Goal: Transaction & Acquisition: Purchase product/service

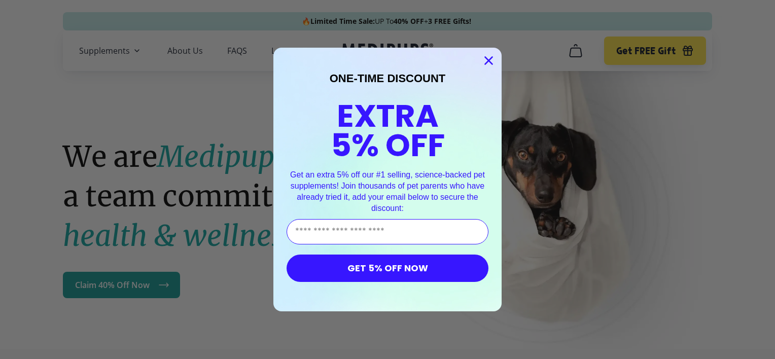
drag, startPoint x: 0, startPoint y: 0, endPoint x: 482, endPoint y: 63, distance: 486.1
click at [486, 63] on icon "Close dialog" at bounding box center [489, 60] width 7 height 7
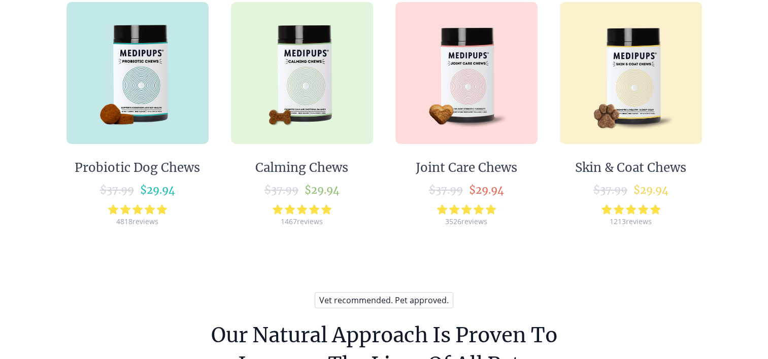
scroll to position [614, 0]
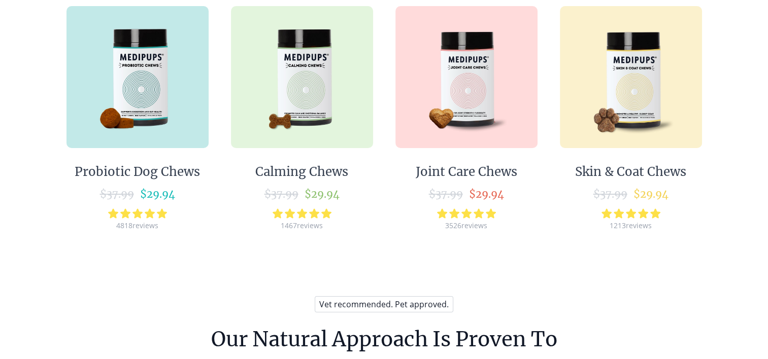
click at [304, 101] on img at bounding box center [302, 77] width 142 height 142
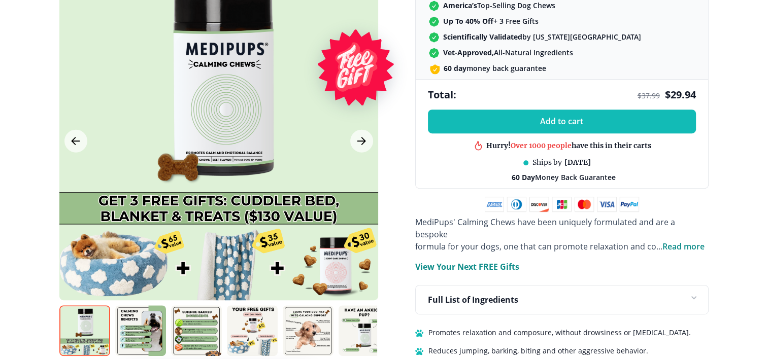
scroll to position [481, 0]
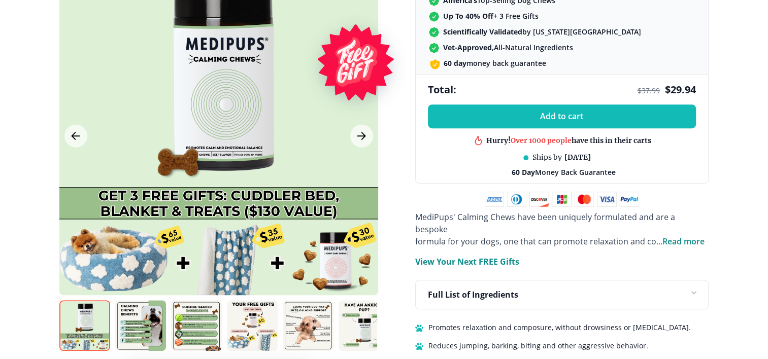
click at [141, 306] on img at bounding box center [140, 325] width 51 height 51
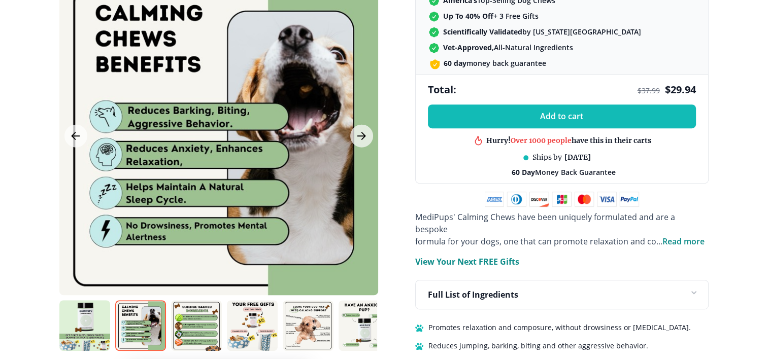
click at [196, 319] on img at bounding box center [196, 325] width 51 height 51
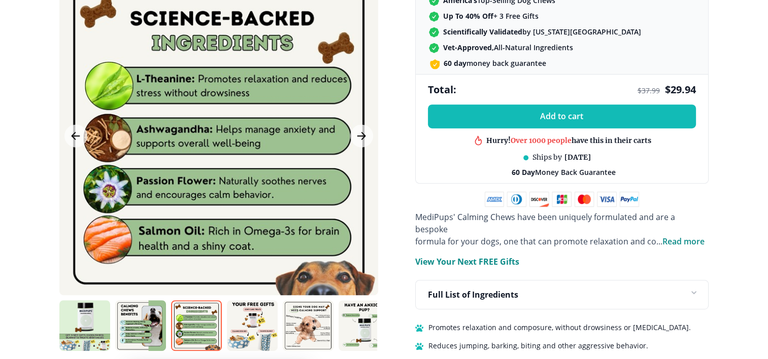
click at [241, 313] on img at bounding box center [252, 325] width 51 height 51
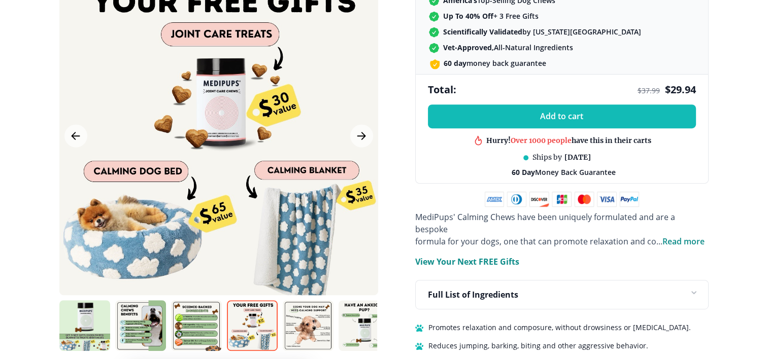
click at [301, 319] on img at bounding box center [308, 325] width 51 height 51
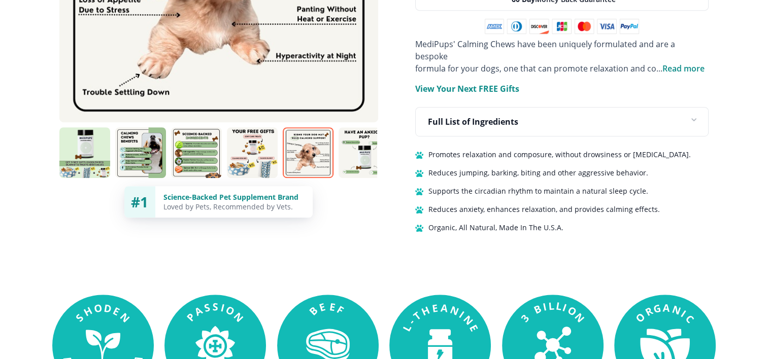
scroll to position [660, 0]
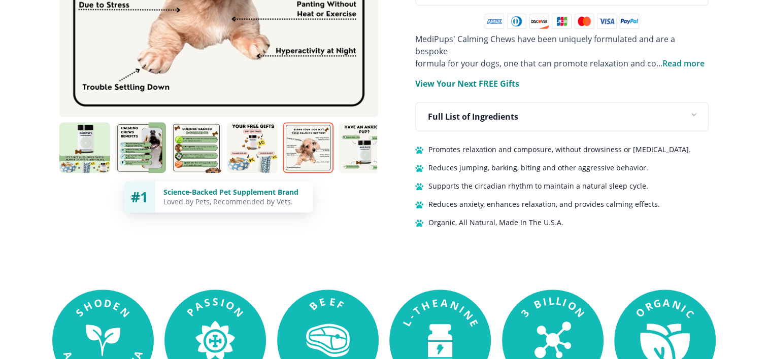
click at [351, 125] on img at bounding box center [363, 147] width 51 height 51
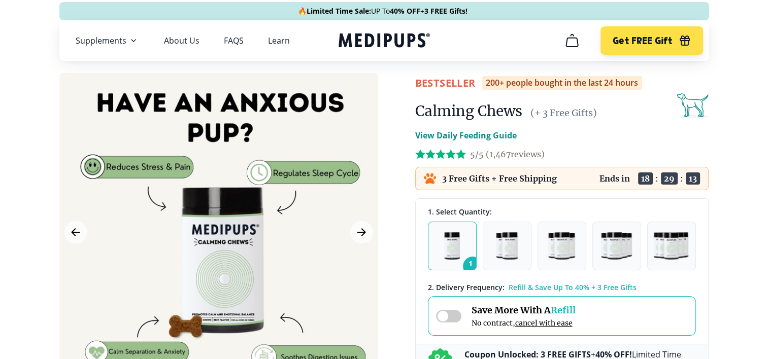
scroll to position [0, 0]
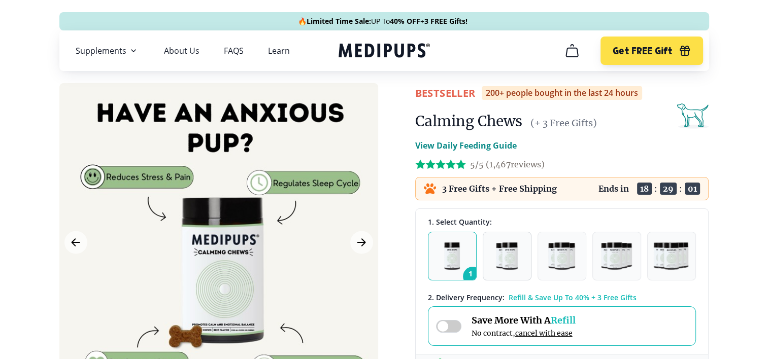
click at [510, 265] on img "button" at bounding box center [506, 256] width 21 height 27
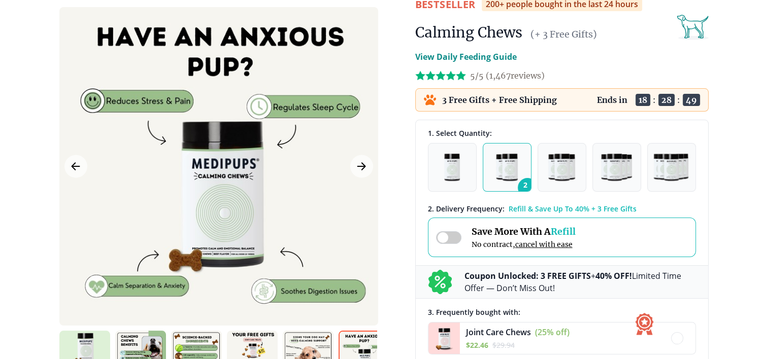
scroll to position [63, 0]
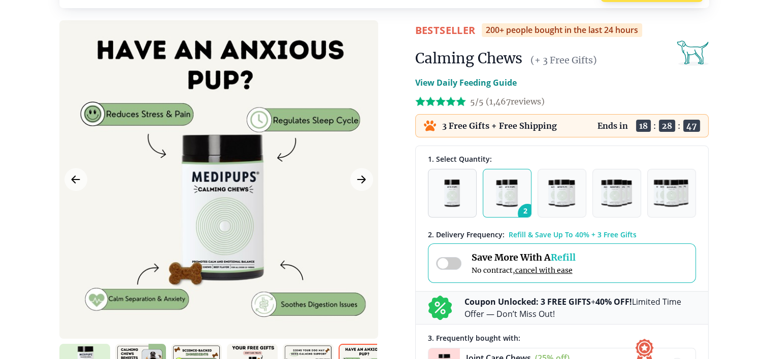
click at [444, 185] on img "button" at bounding box center [452, 193] width 16 height 27
click at [358, 176] on icon "Next Image" at bounding box center [361, 180] width 12 height 13
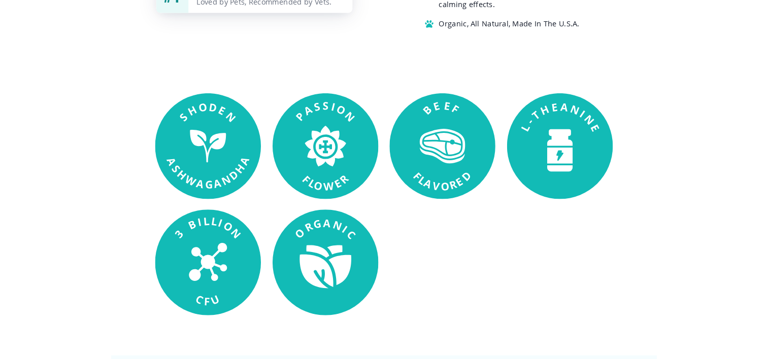
scroll to position [944, 0]
